Goal: Task Accomplishment & Management: Complete application form

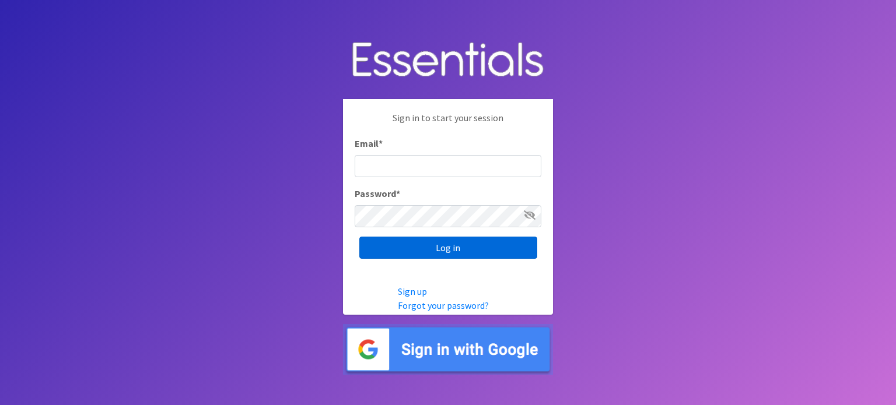
type input "[EMAIL_ADDRESS][DOMAIN_NAME]"
click at [433, 243] on input "Log in" at bounding box center [448, 248] width 178 height 22
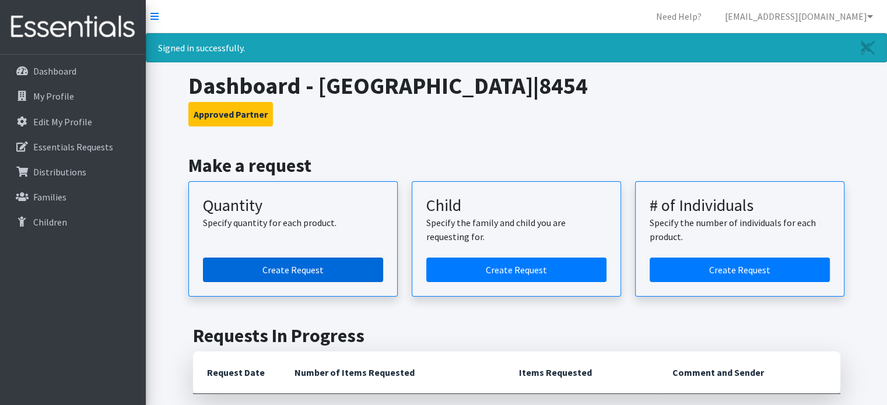
click at [343, 263] on link "Create Request" at bounding box center [293, 270] width 180 height 25
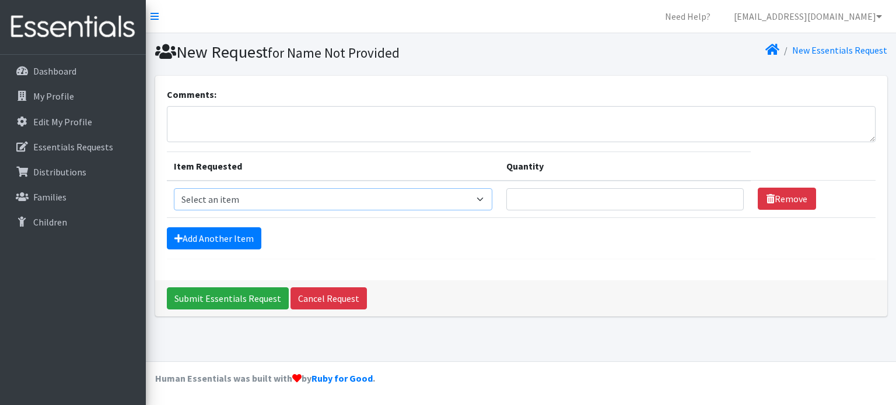
click at [483, 198] on select "Select an item Fly&Dry Potty Kit- 2T/3T Boy Fly&Dry Potty Kit- 2T/3T Girl Kids …" at bounding box center [333, 199] width 319 height 22
select select "1222"
click at [174, 188] on select "Select an item Fly&Dry Potty Kit- 2T/3T Boy Fly&Dry Potty Kit- 2T/3T Girl Kids …" at bounding box center [333, 199] width 319 height 22
click at [664, 193] on input "Quantity" at bounding box center [624, 199] width 237 height 22
type input "600"
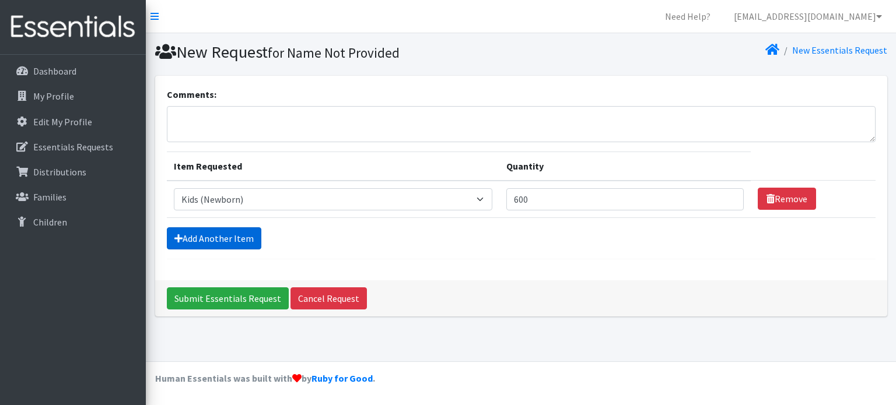
click at [246, 235] on link "Add Another Item" at bounding box center [214, 239] width 95 height 22
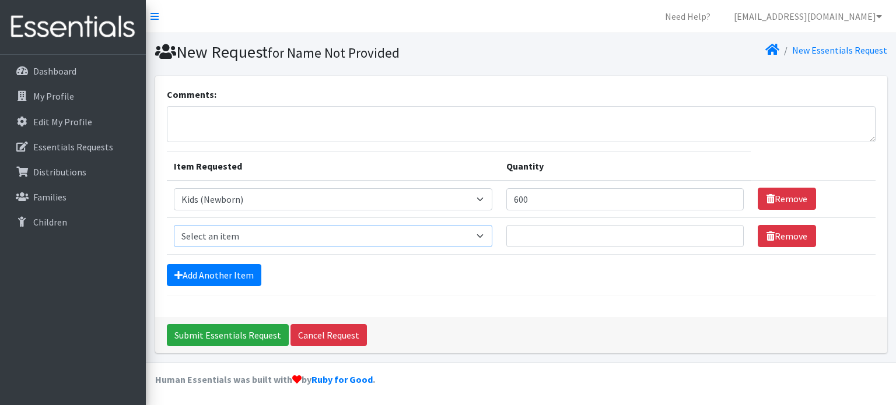
click at [487, 235] on select "Select an item Fly&Dry Potty Kit- 2T/3T Boy Fly&Dry Potty Kit- 2T/3T Girl Kids …" at bounding box center [333, 236] width 319 height 22
select select "1201"
click at [174, 225] on select "Select an item Fly&Dry Potty Kit- 2T/3T Boy Fly&Dry Potty Kit- 2T/3T Girl Kids …" at bounding box center [333, 236] width 319 height 22
click at [534, 232] on input "Quantity" at bounding box center [624, 236] width 237 height 22
type input "300"
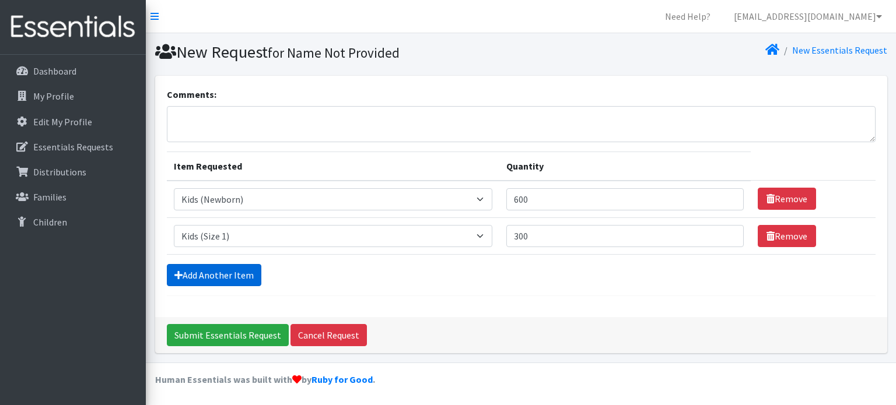
click at [245, 277] on link "Add Another Item" at bounding box center [214, 275] width 95 height 22
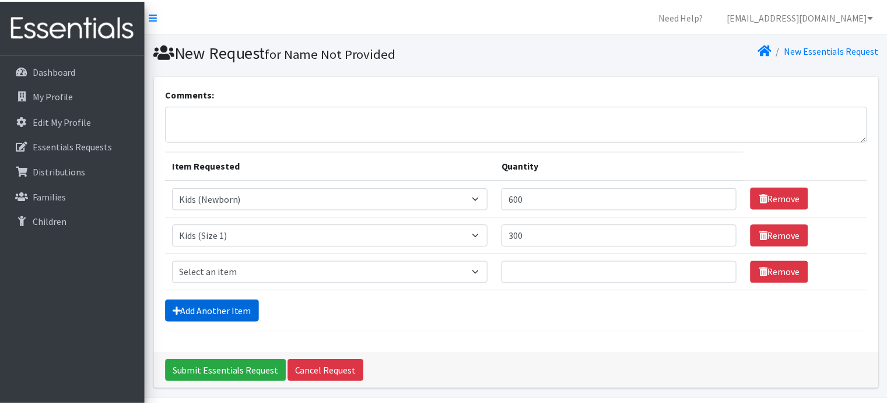
scroll to position [36, 0]
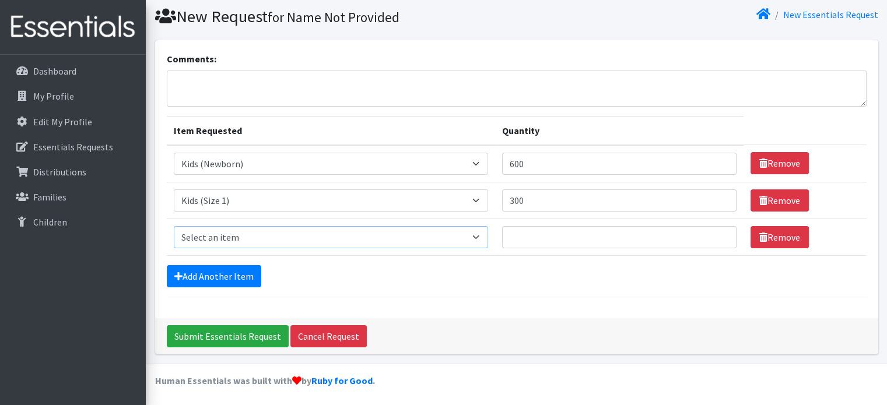
click at [481, 235] on select "Select an item Fly&Dry Potty Kit- 2T/3T Boy Fly&Dry Potty Kit- 2T/3T Girl Kids …" at bounding box center [331, 237] width 315 height 22
select select "1202"
click at [174, 226] on select "Select an item Fly&Dry Potty Kit- 2T/3T Boy Fly&Dry Potty Kit- 2T/3T Girl Kids …" at bounding box center [331, 237] width 315 height 22
click at [546, 235] on input "Quantity" at bounding box center [619, 237] width 235 height 22
type input "300"
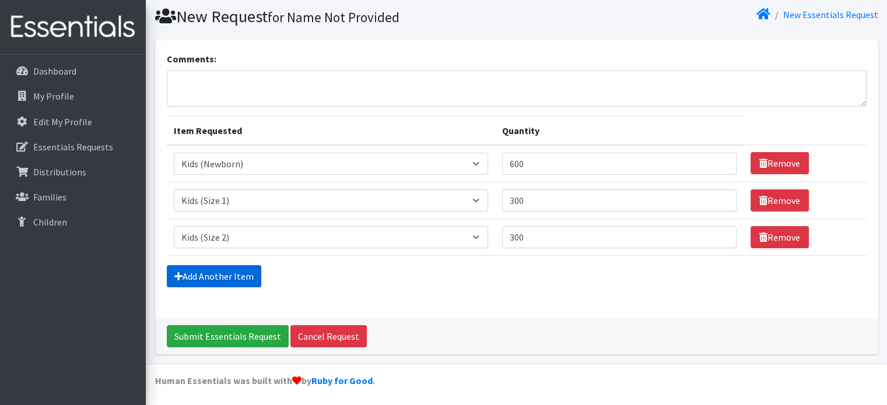
click at [229, 275] on link "Add Another Item" at bounding box center [214, 276] width 95 height 22
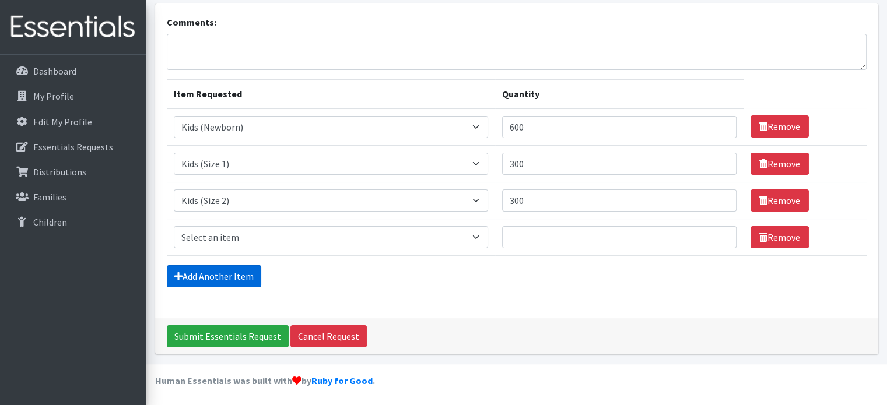
scroll to position [72, 0]
click at [478, 234] on select "Select an item Fly&Dry Potty Kit- 2T/3T Boy Fly&Dry Potty Kit- 2T/3T Girl Kids …" at bounding box center [331, 237] width 315 height 22
select select "1221"
click at [174, 226] on select "Select an item Fly&Dry Potty Kit- 2T/3T Boy Fly&Dry Potty Kit- 2T/3T Girl Kids …" at bounding box center [331, 237] width 315 height 22
click at [520, 233] on input "Quantity" at bounding box center [619, 237] width 235 height 22
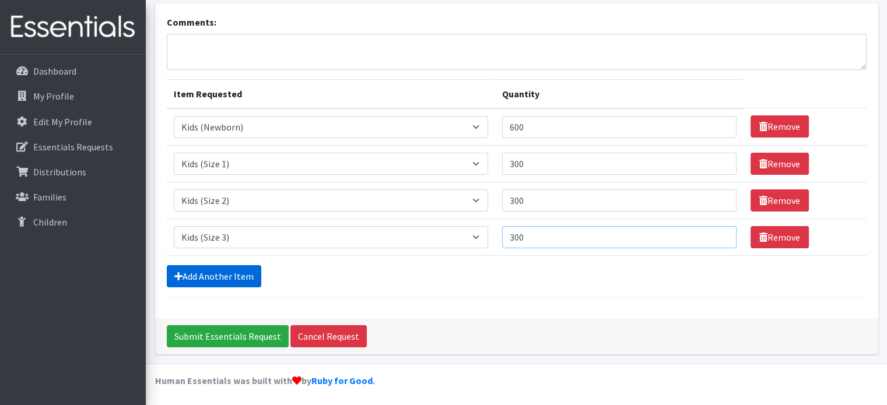
type input "300"
click at [212, 270] on link "Add Another Item" at bounding box center [214, 276] width 95 height 22
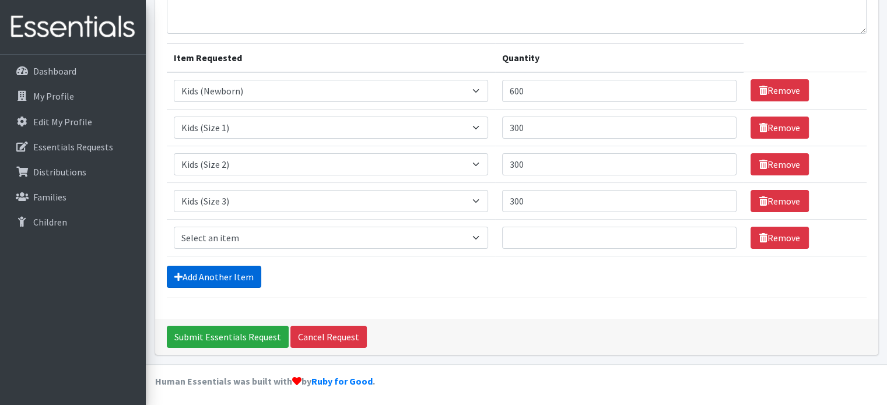
scroll to position [109, 0]
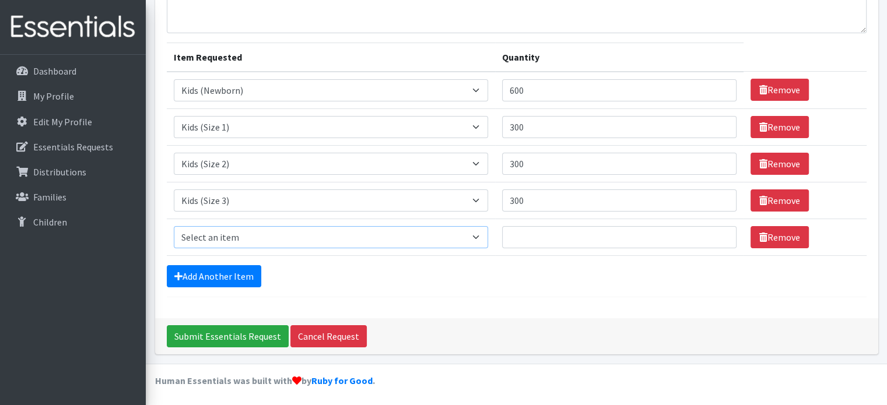
click at [477, 236] on select "Select an item Fly&Dry Potty Kit- 2T/3T Boy Fly&Dry Potty Kit- 2T/3T Girl Kids …" at bounding box center [331, 237] width 315 height 22
select select "1213"
click at [174, 226] on select "Select an item Fly&Dry Potty Kit- 2T/3T Boy Fly&Dry Potty Kit- 2T/3T Girl Kids …" at bounding box center [331, 237] width 315 height 22
click at [524, 230] on input "Quantity" at bounding box center [619, 237] width 235 height 22
type input "300"
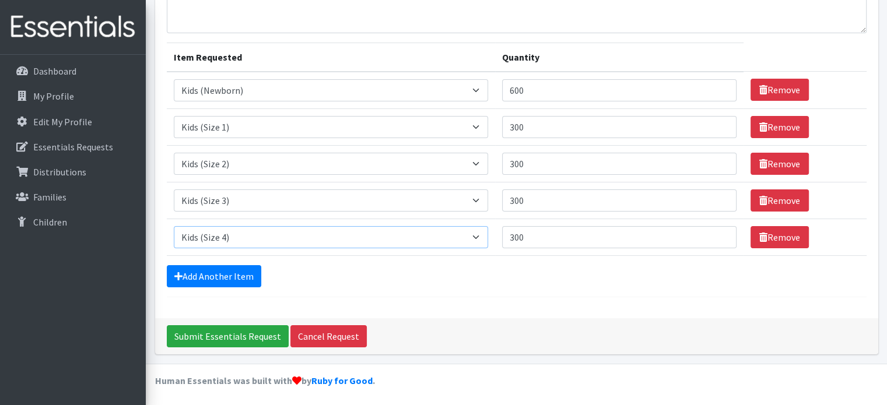
click at [481, 235] on select "Select an item Fly&Dry Potty Kit- 2T/3T Boy Fly&Dry Potty Kit- 2T/3T Girl Kids …" at bounding box center [331, 237] width 315 height 22
click at [174, 226] on select "Select an item Fly&Dry Potty Kit- 2T/3T Boy Fly&Dry Potty Kit- 2T/3T Girl Kids …" at bounding box center [331, 237] width 315 height 22
click at [476, 235] on select "Select an item Fly&Dry Potty Kit- 2T/3T Boy Fly&Dry Potty Kit- 2T/3T Girl Kids …" at bounding box center [331, 237] width 315 height 22
select select "1213"
click at [174, 226] on select "Select an item Fly&Dry Potty Kit- 2T/3T Boy Fly&Dry Potty Kit- 2T/3T Girl Kids …" at bounding box center [331, 237] width 315 height 22
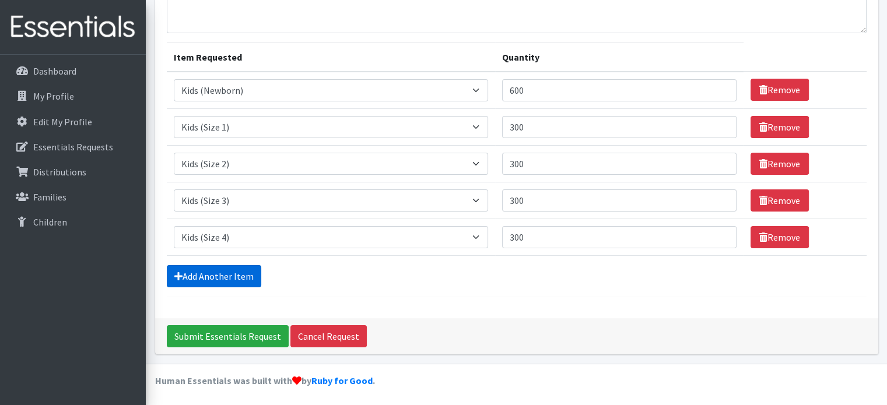
click at [202, 277] on link "Add Another Item" at bounding box center [214, 276] width 95 height 22
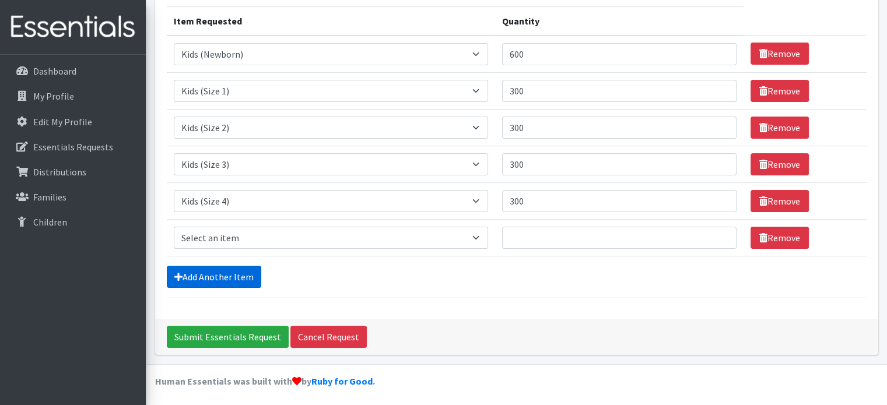
scroll to position [146, 0]
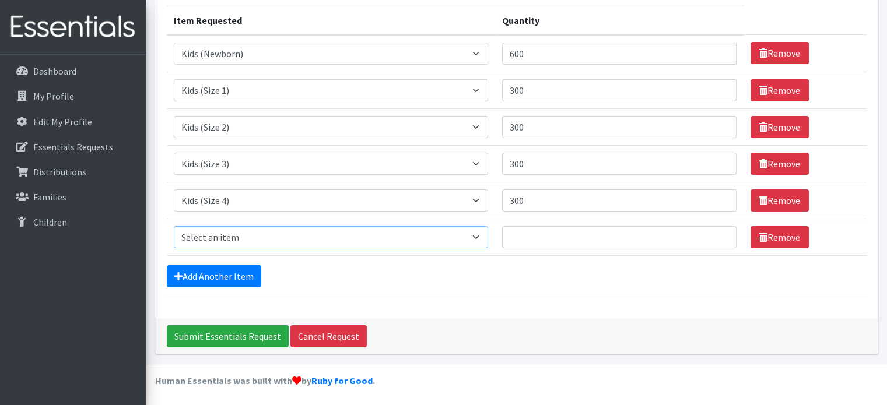
click at [478, 236] on select "Select an item Fly&Dry Potty Kit- 2T/3T Boy Fly&Dry Potty Kit- 2T/3T Girl Kids …" at bounding box center [331, 237] width 315 height 22
select select "15511"
click at [174, 226] on select "Select an item Fly&Dry Potty Kit- 2T/3T Boy Fly&Dry Potty Kit- 2T/3T Girl Kids …" at bounding box center [331, 237] width 315 height 22
click at [568, 235] on input "Quantity" at bounding box center [619, 237] width 235 height 22
click at [716, 233] on input "1" at bounding box center [619, 237] width 235 height 22
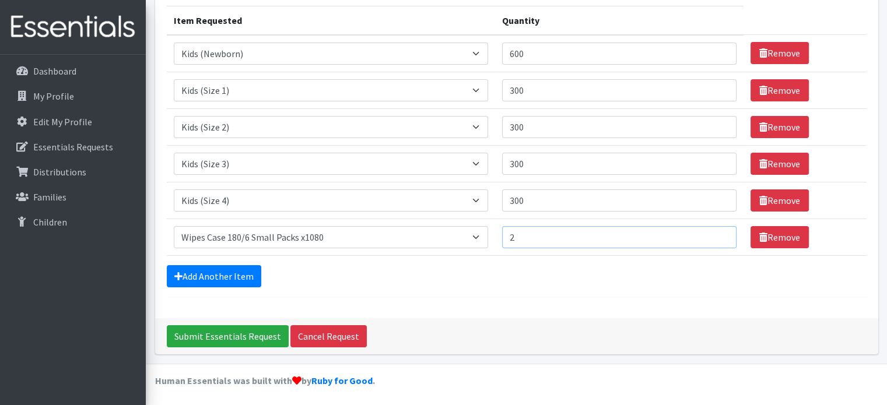
click at [716, 233] on input "2" at bounding box center [619, 237] width 235 height 22
click at [716, 233] on input "3" at bounding box center [619, 237] width 235 height 22
click at [716, 233] on input "4" at bounding box center [619, 237] width 235 height 22
type input "5"
click at [716, 233] on input "5" at bounding box center [619, 237] width 235 height 22
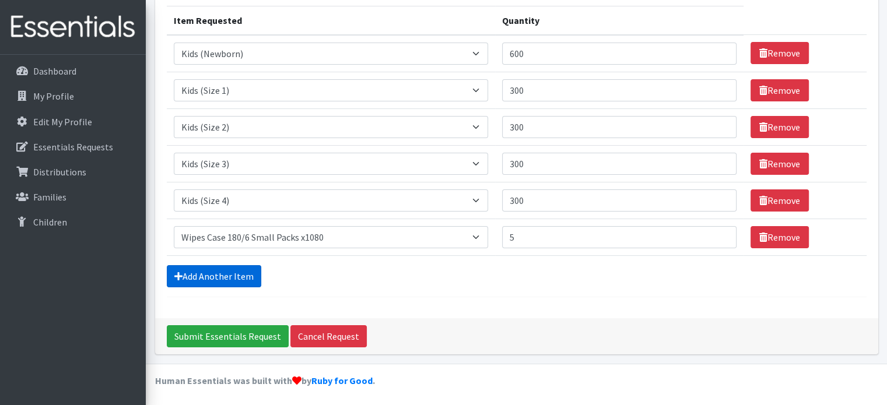
click at [233, 272] on link "Add Another Item" at bounding box center [214, 276] width 95 height 22
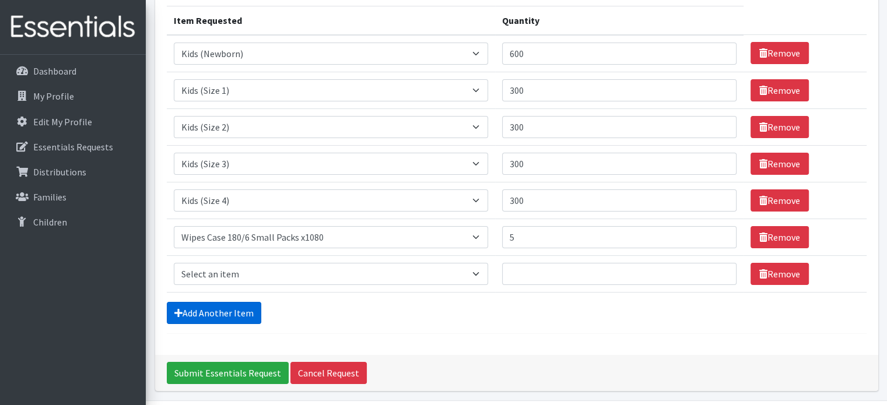
scroll to position [182, 0]
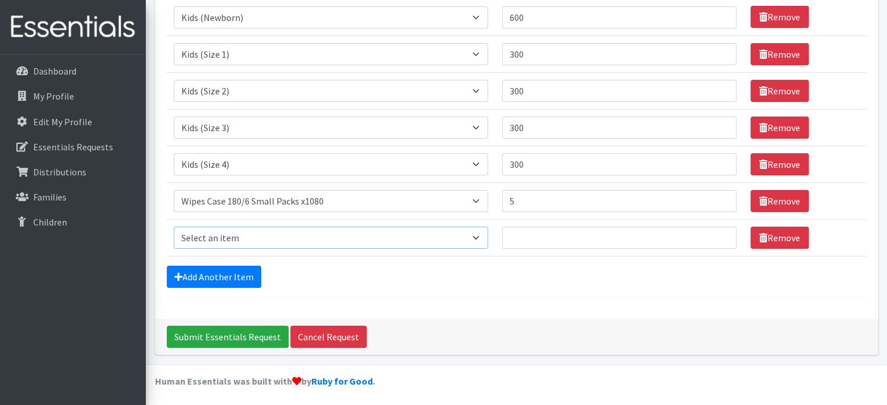
click at [478, 237] on select "Select an item Fly&Dry Potty Kit- 2T/3T Boy Fly&Dry Potty Kit- 2T/3T Girl Kids …" at bounding box center [331, 238] width 315 height 22
select select "1412"
click at [174, 227] on select "Select an item Fly&Dry Potty Kit- 2T/3T Boy Fly&Dry Potty Kit- 2T/3T Girl Kids …" at bounding box center [331, 238] width 315 height 22
click at [719, 231] on input "1" at bounding box center [619, 238] width 235 height 22
click at [719, 231] on input "2" at bounding box center [619, 238] width 235 height 22
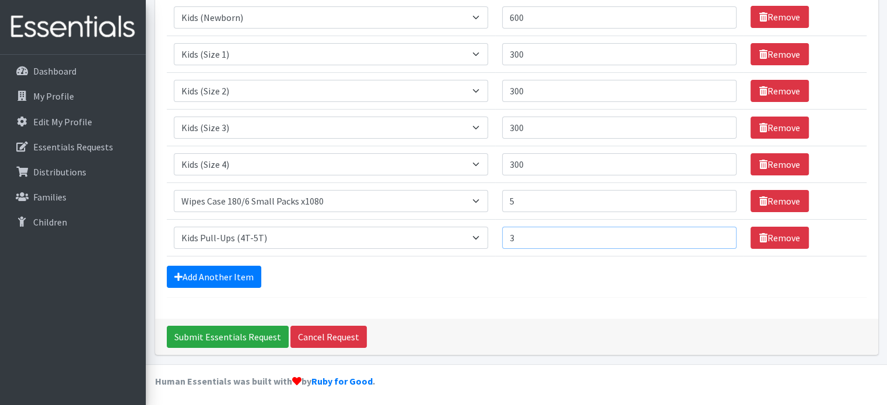
click at [719, 231] on input "3" at bounding box center [619, 238] width 235 height 22
click at [719, 231] on input "4" at bounding box center [619, 238] width 235 height 22
type input "5"
click at [719, 231] on input "5" at bounding box center [619, 238] width 235 height 22
click at [228, 277] on link "Add Another Item" at bounding box center [214, 277] width 95 height 22
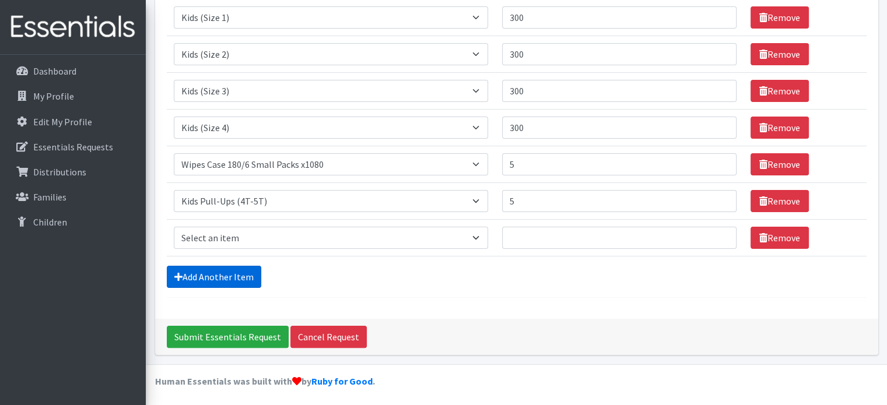
scroll to position [219, 0]
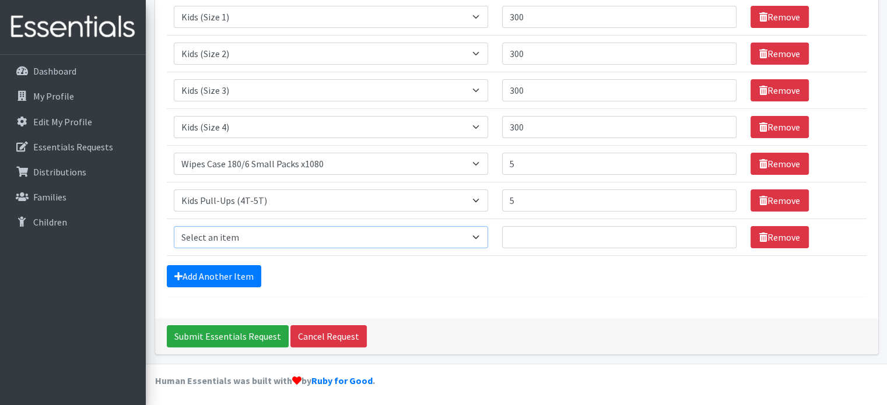
click at [481, 235] on select "Select an item Fly&Dry Potty Kit- 2T/3T Boy Fly&Dry Potty Kit- 2T/3T Girl Kids …" at bounding box center [331, 237] width 315 height 22
select select "15347"
click at [174, 226] on select "Select an item Fly&Dry Potty Kit- 2T/3T Boy Fly&Dry Potty Kit- 2T/3T Girl Kids …" at bounding box center [331, 237] width 315 height 22
click at [246, 275] on link "Add Another Item" at bounding box center [214, 276] width 95 height 22
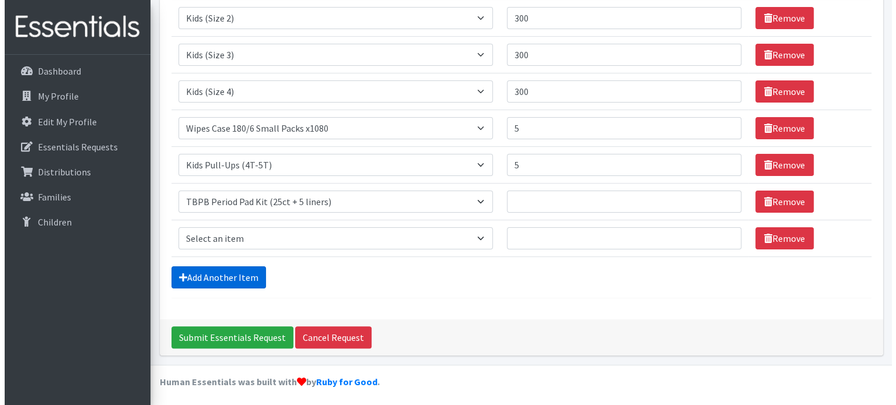
scroll to position [256, 0]
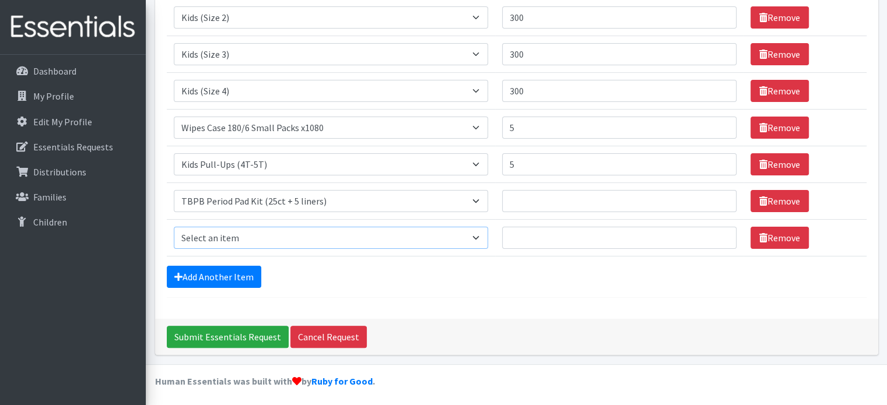
click at [477, 235] on select "Select an item Fly&Dry Potty Kit- 2T/3T Boy Fly&Dry Potty Kit- 2T/3T Girl Kids …" at bounding box center [331, 238] width 315 height 22
select select "15348"
click at [174, 227] on select "Select an item Fly&Dry Potty Kit- 2T/3T Boy Fly&Dry Potty Kit- 2T/3T Girl Kids …" at bounding box center [331, 238] width 315 height 22
click at [629, 193] on input "Quantity" at bounding box center [619, 201] width 235 height 22
type input "60"
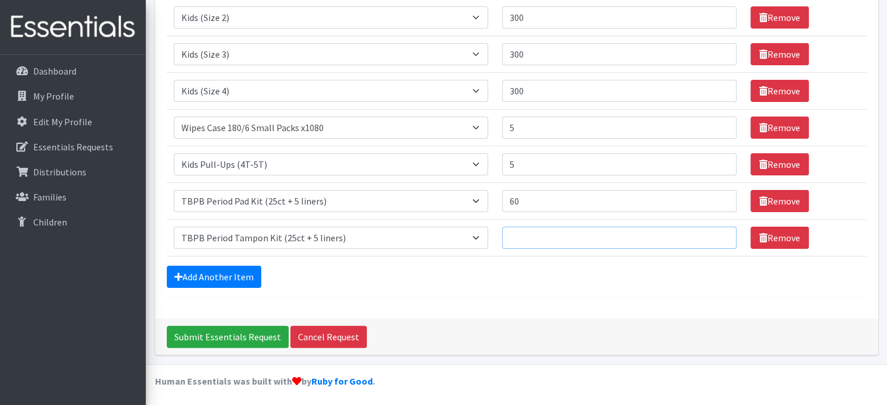
click at [594, 235] on input "Quantity" at bounding box center [619, 238] width 235 height 22
type input "24"
click at [248, 332] on input "Submit Essentials Request" at bounding box center [228, 337] width 122 height 22
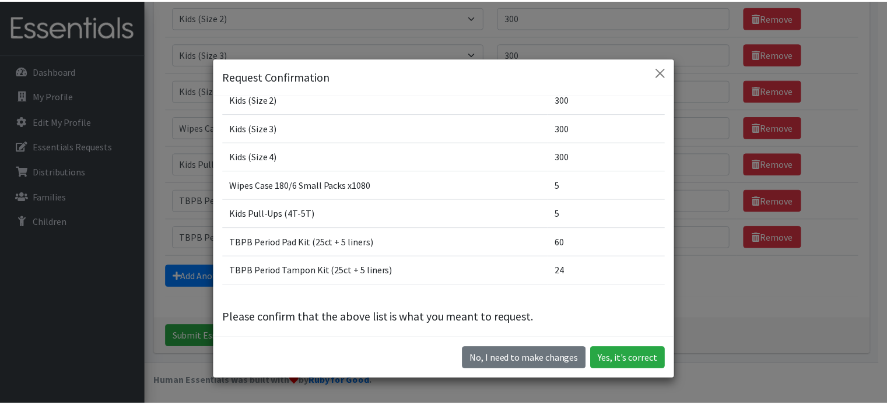
scroll to position [111, 0]
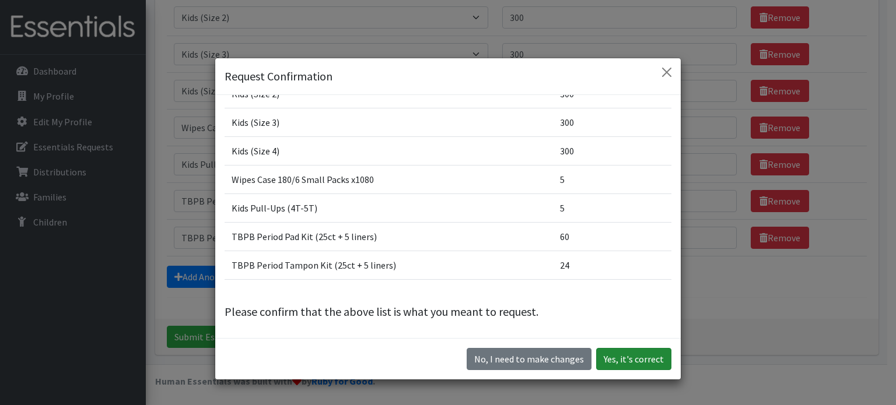
click at [630, 358] on button "Yes, it's correct" at bounding box center [633, 359] width 75 height 22
